Goal: Task Accomplishment & Management: Manage account settings

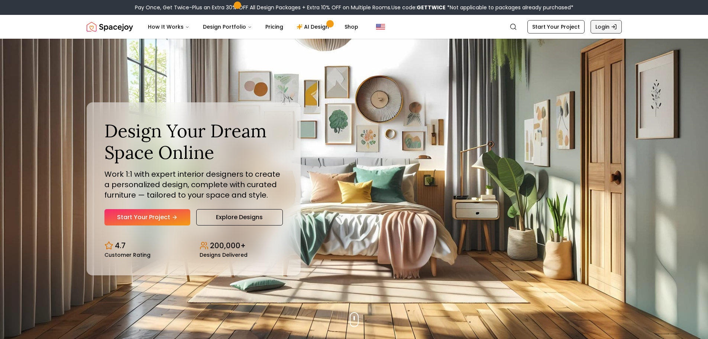
click at [601, 27] on link "Login" at bounding box center [606, 26] width 31 height 13
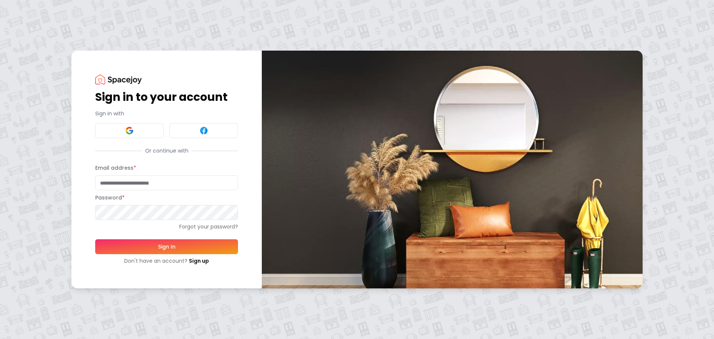
type input "**********"
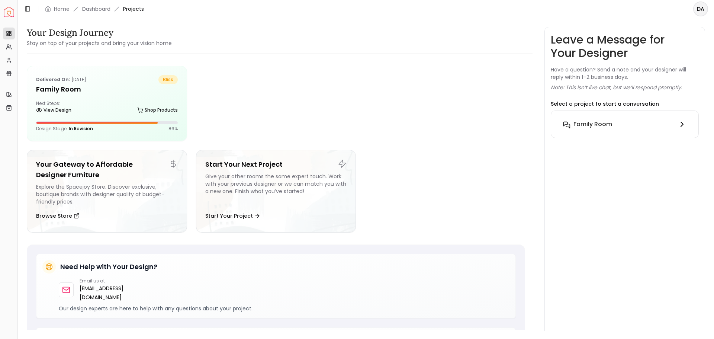
click at [682, 123] on icon at bounding box center [681, 124] width 9 height 9
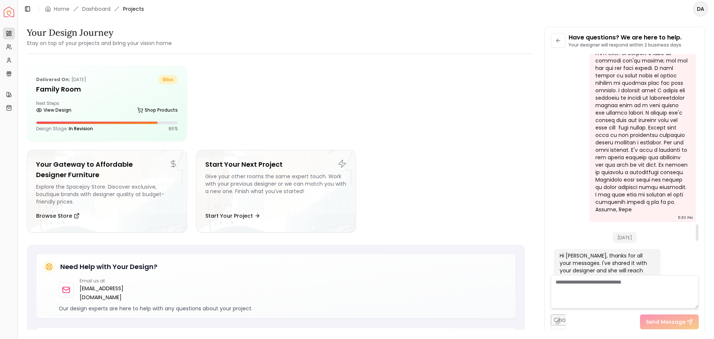
scroll to position [2158, 0]
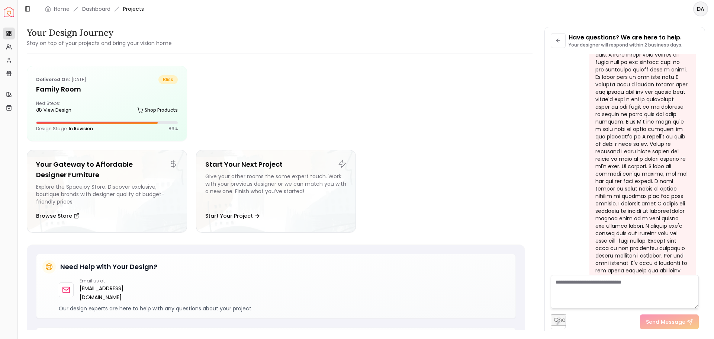
click at [700, 7] on html "Spacejoy Dashboard Overview Projects My Referrals My Profile Gift Card Balance …" at bounding box center [357, 169] width 714 height 339
click at [648, 48] on div "Log out" at bounding box center [666, 54] width 80 height 12
